Goal: Ask a question

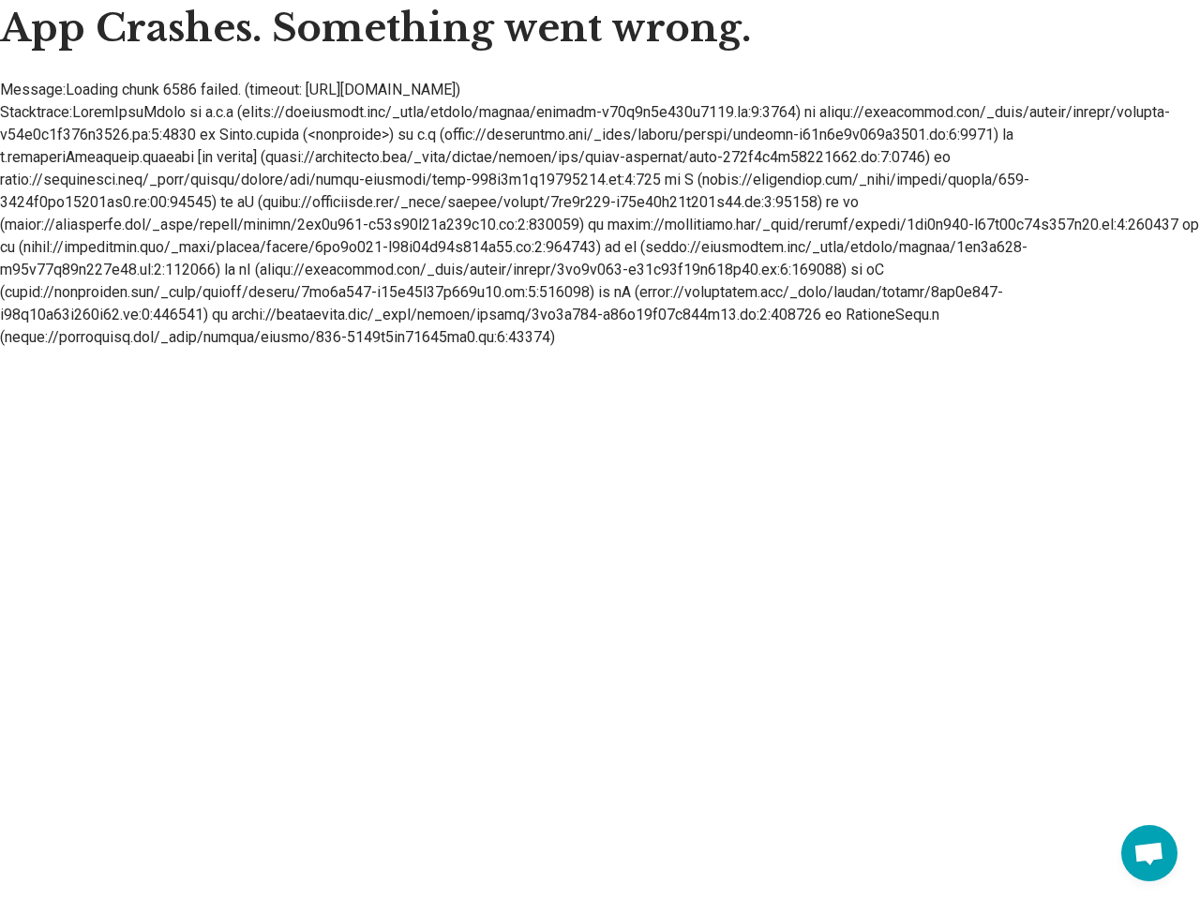
click at [600, 174] on li "Stacktrace:" at bounding box center [600, 224] width 1200 height 247
click at [1149, 853] on span "Open chat" at bounding box center [1148, 855] width 31 height 26
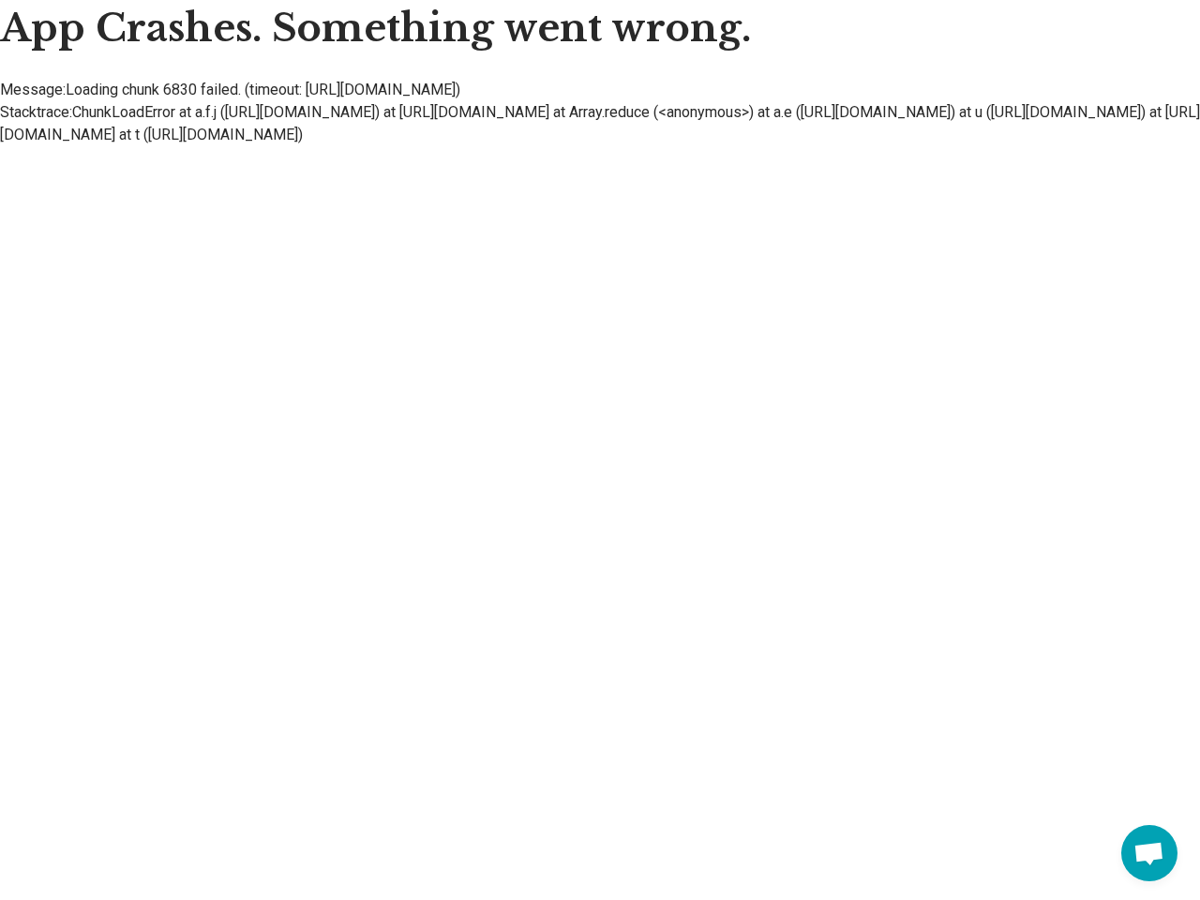
click at [600, 96] on li "Message: Loading chunk 6830 failed. (timeout: [URL][DOMAIN_NAME])" at bounding box center [600, 90] width 1200 height 22
click at [1149, 853] on span "Open chat" at bounding box center [1148, 855] width 31 height 26
